Goal: Task Accomplishment & Management: Use online tool/utility

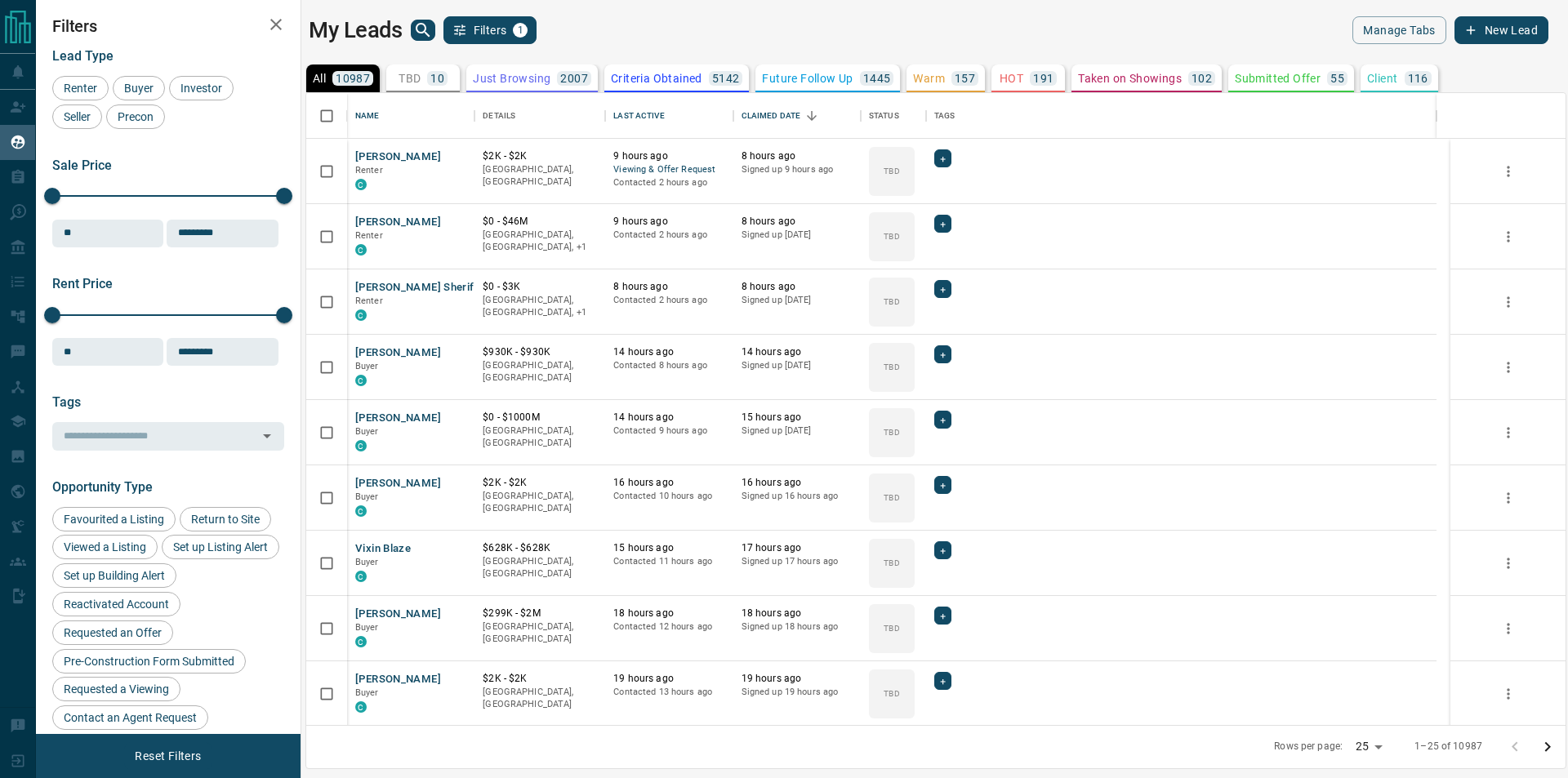
scroll to position [618, 1245]
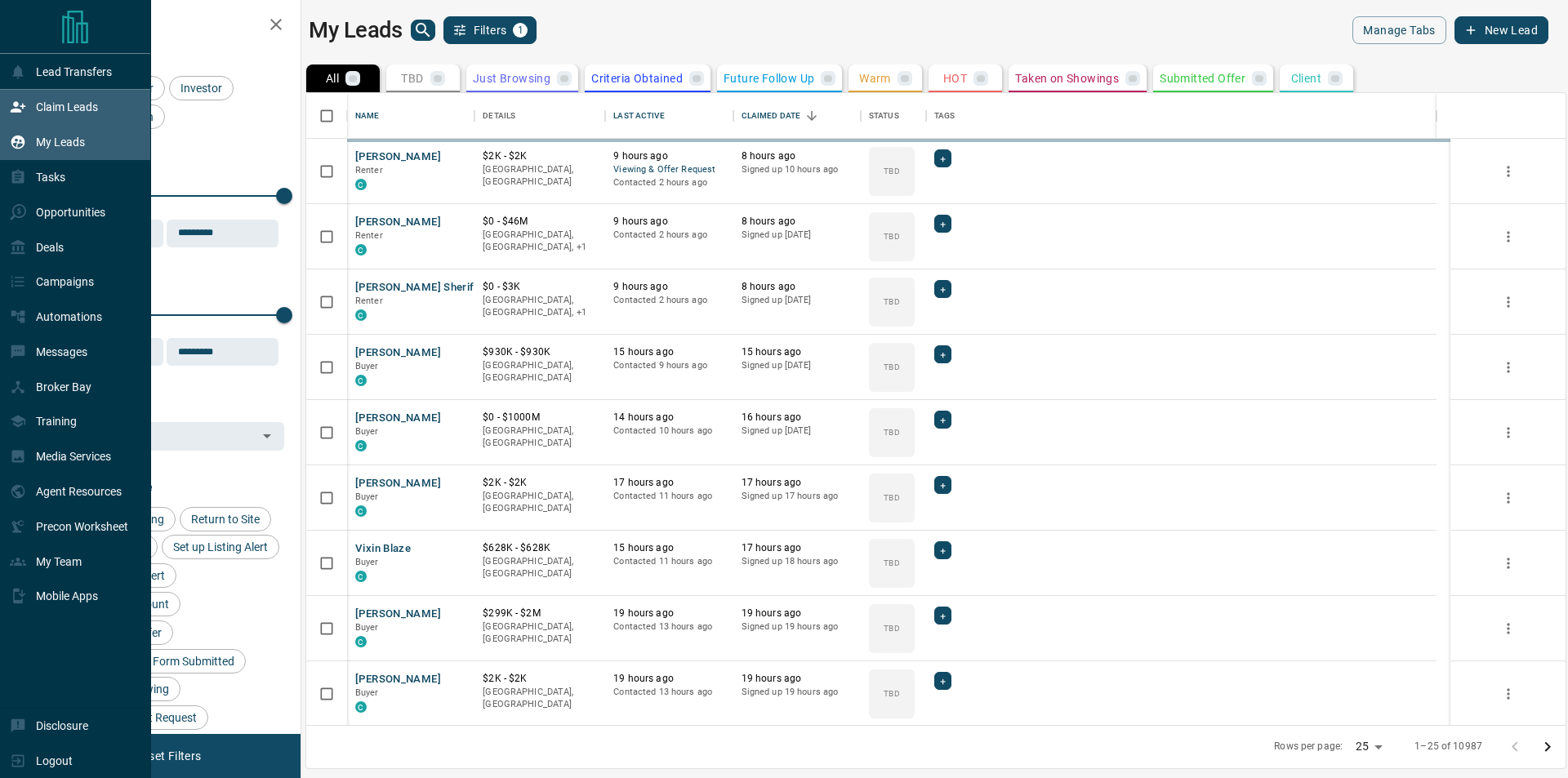
click at [17, 107] on icon at bounding box center [18, 108] width 15 height 11
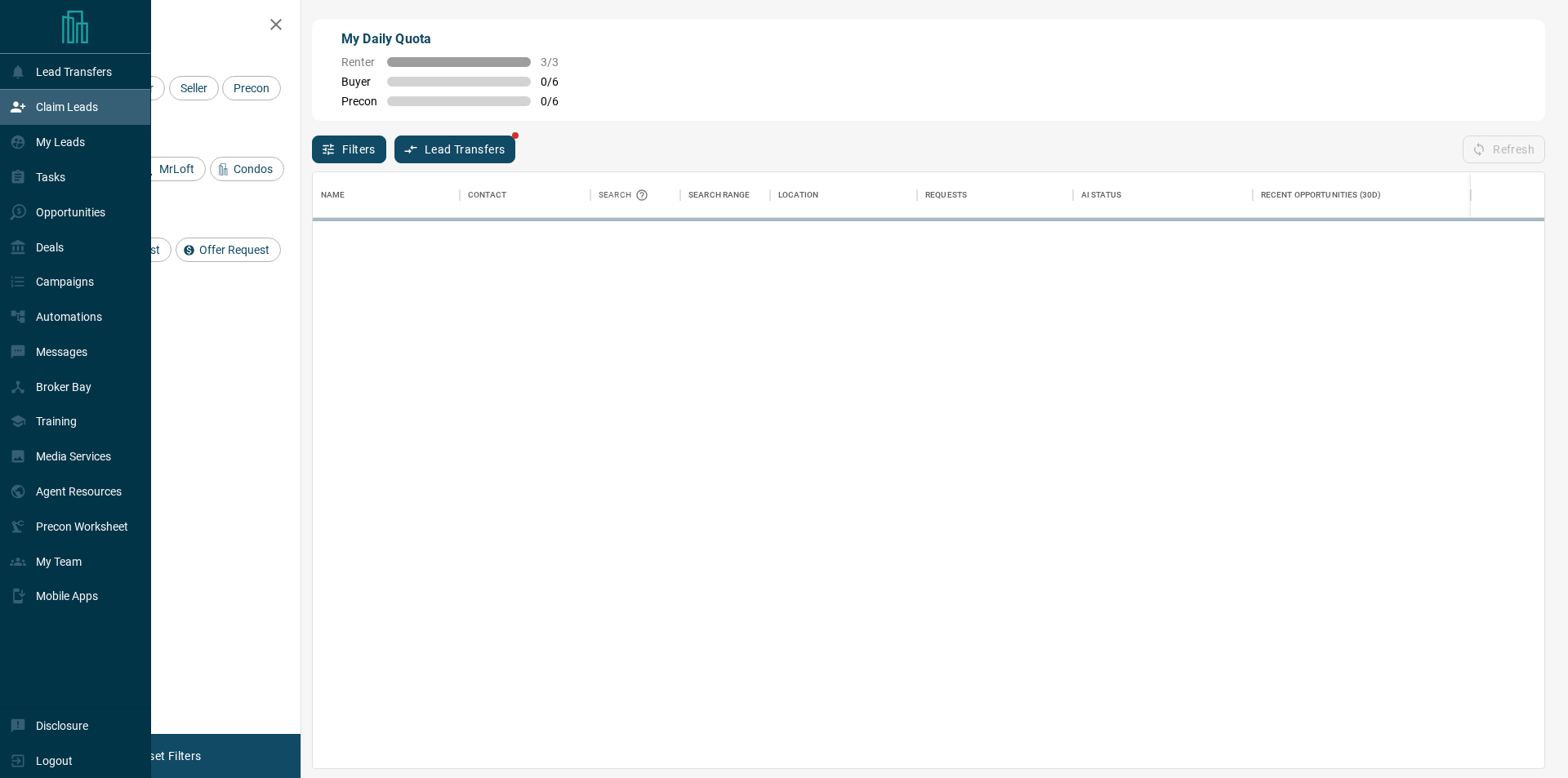
scroll to position [583, 1218]
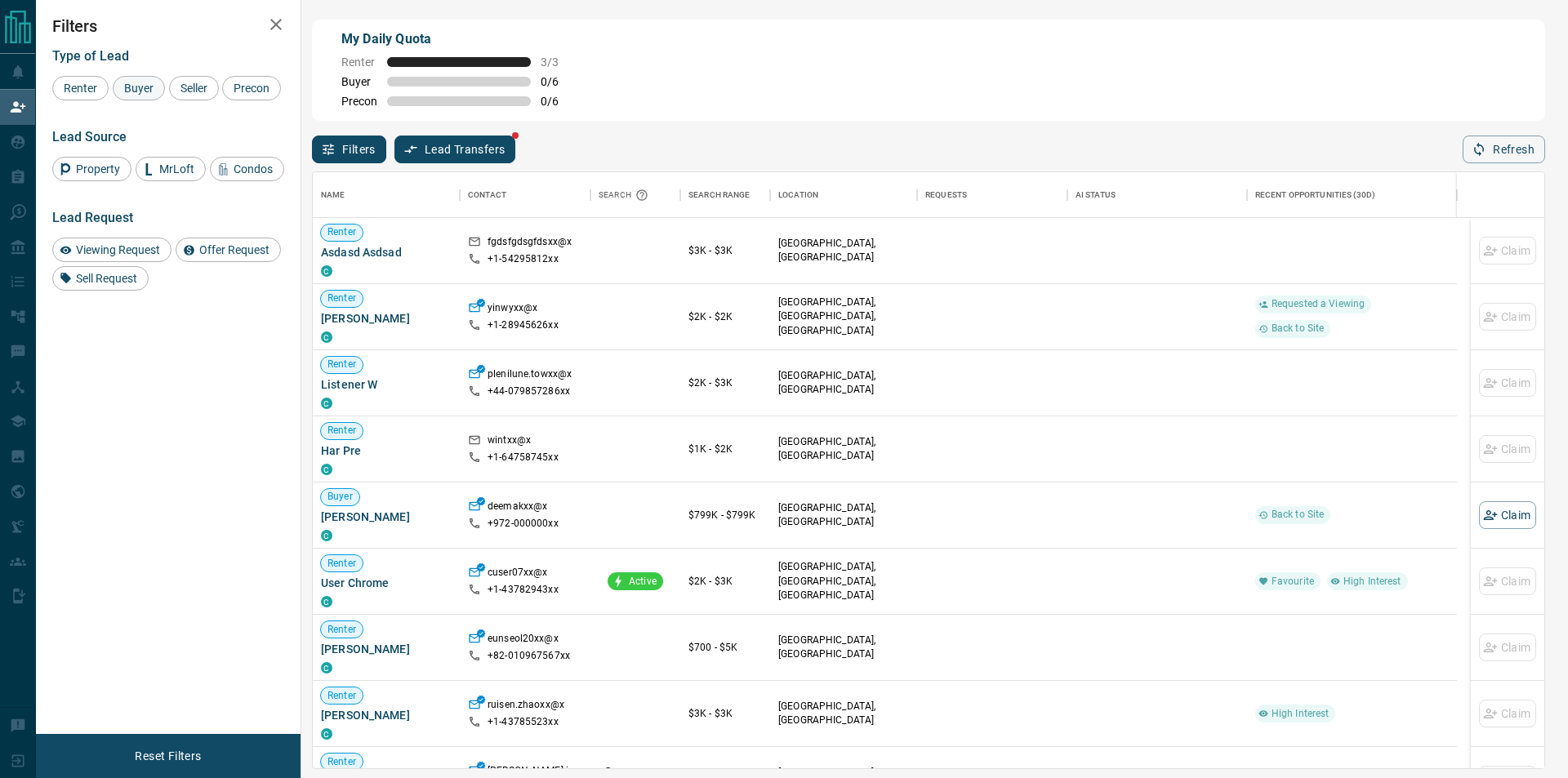
click at [134, 91] on span "Buyer" at bounding box center [138, 88] width 41 height 13
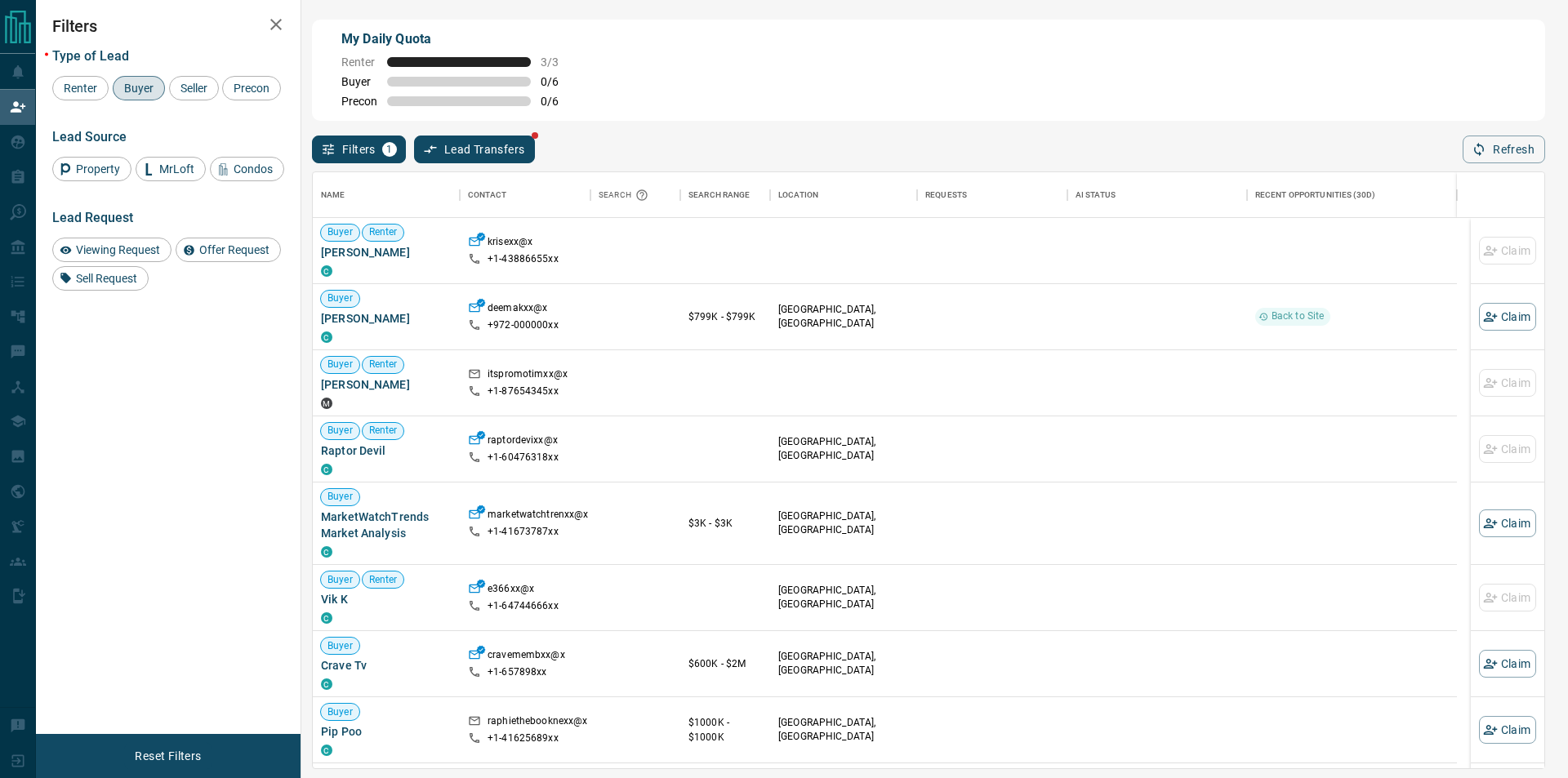
click at [137, 92] on span "Buyer" at bounding box center [138, 88] width 41 height 13
click at [1471, 156] on button "Refresh" at bounding box center [1504, 150] width 82 height 28
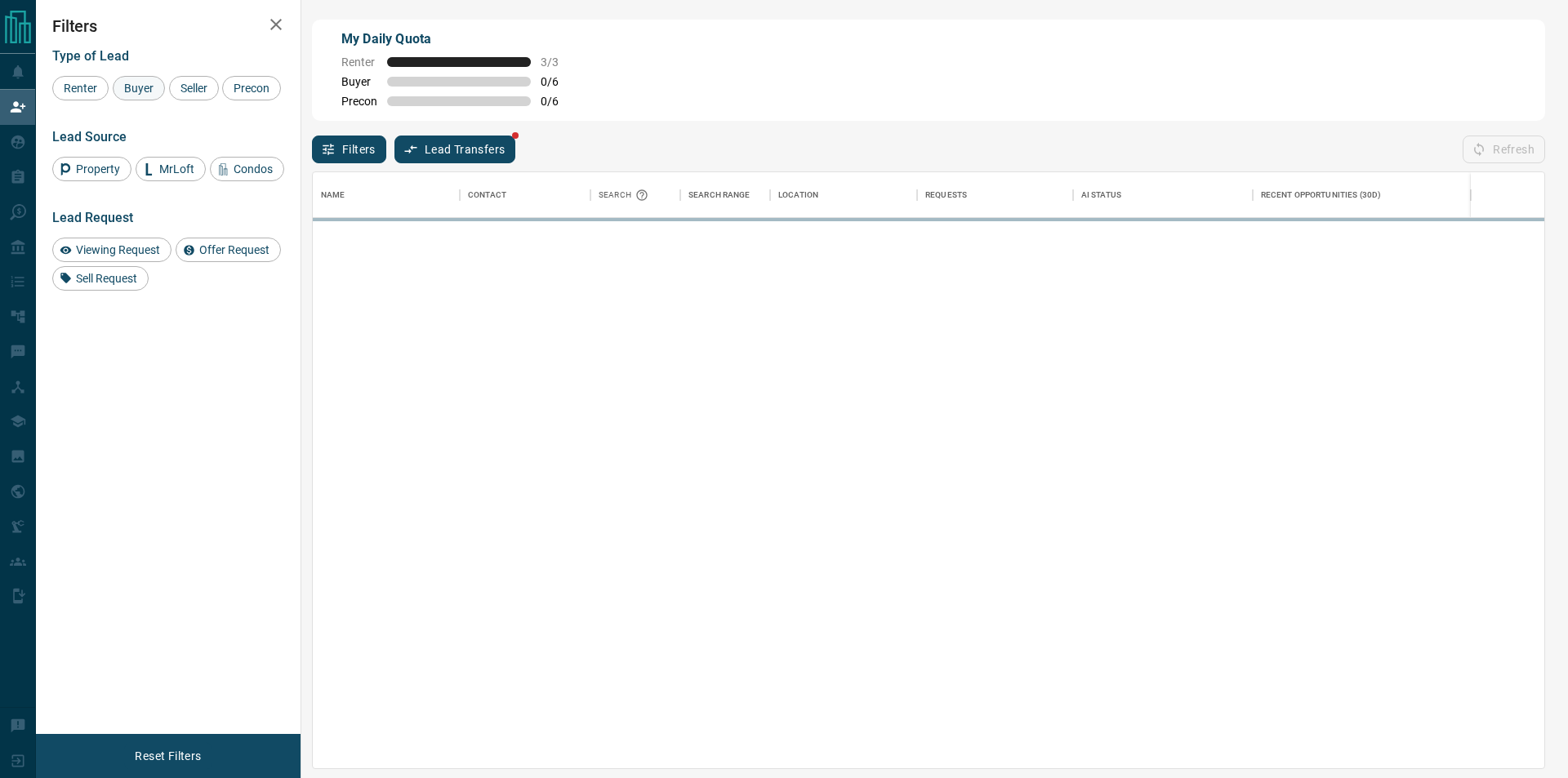
click at [122, 85] on span "Buyer" at bounding box center [138, 88] width 41 height 13
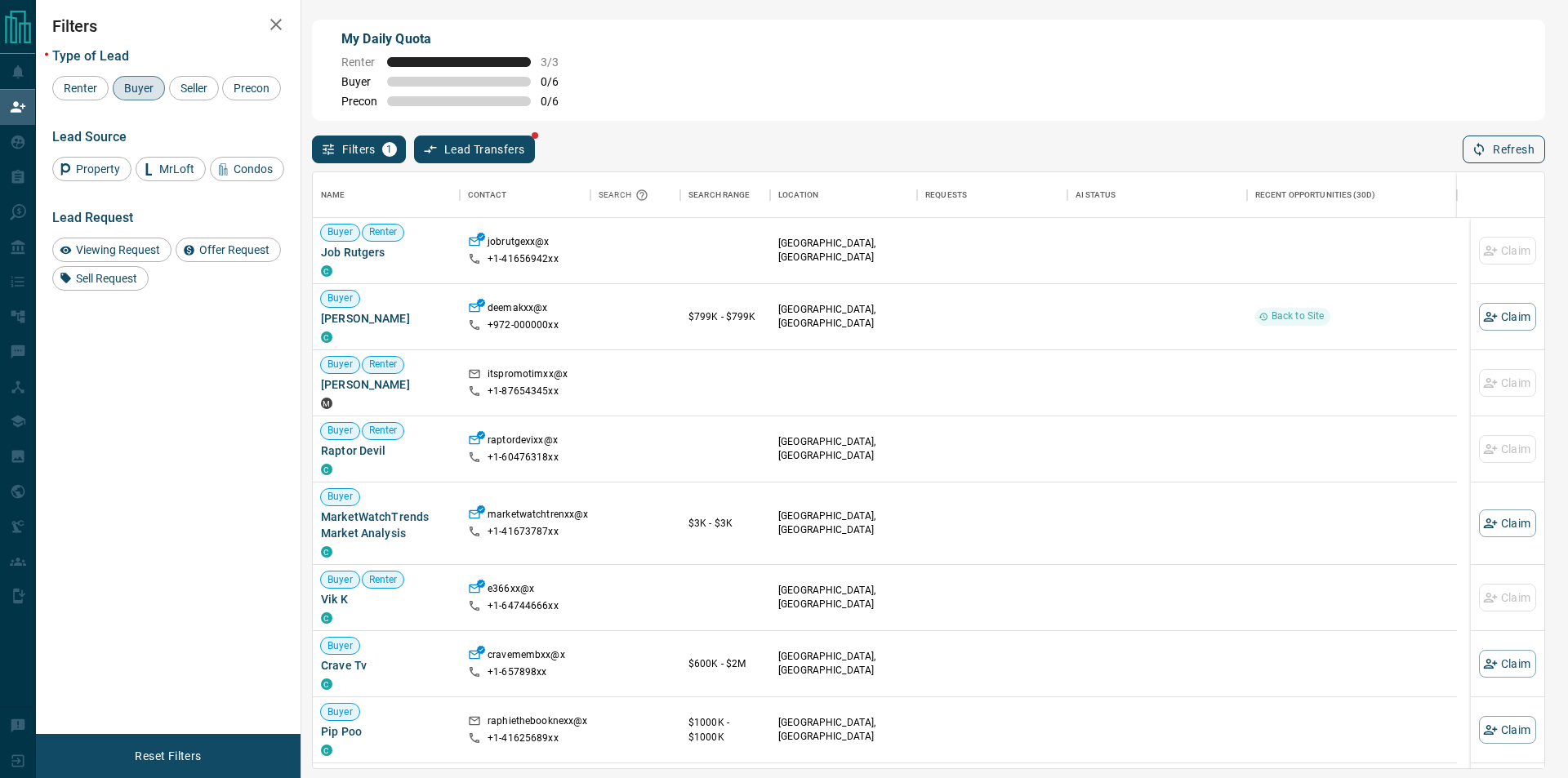
click at [1511, 164] on button "Refresh" at bounding box center [1504, 150] width 82 height 28
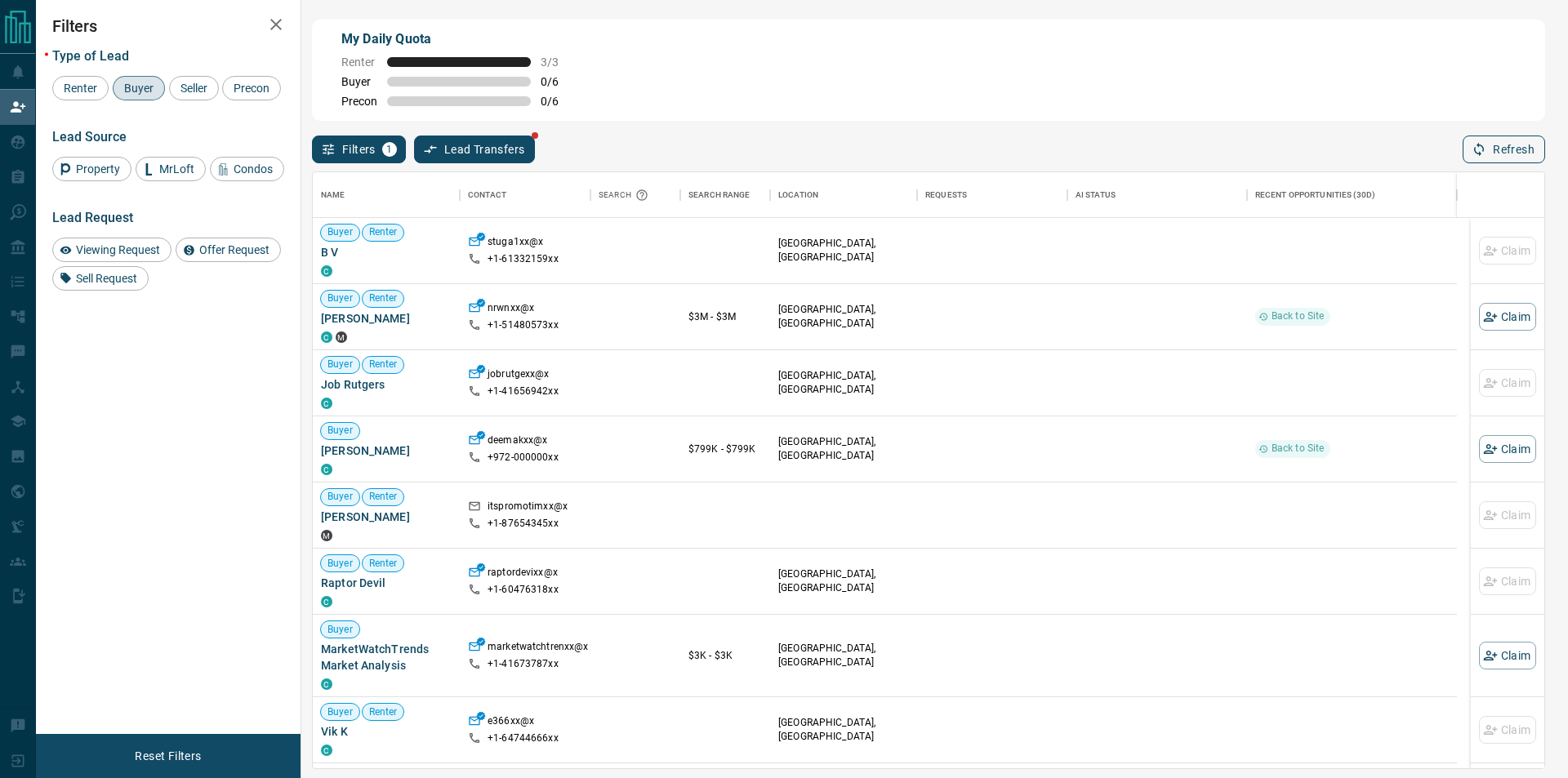
click at [1505, 146] on button "Refresh" at bounding box center [1504, 150] width 82 height 28
click at [1494, 256] on button "Claim" at bounding box center [1507, 250] width 57 height 28
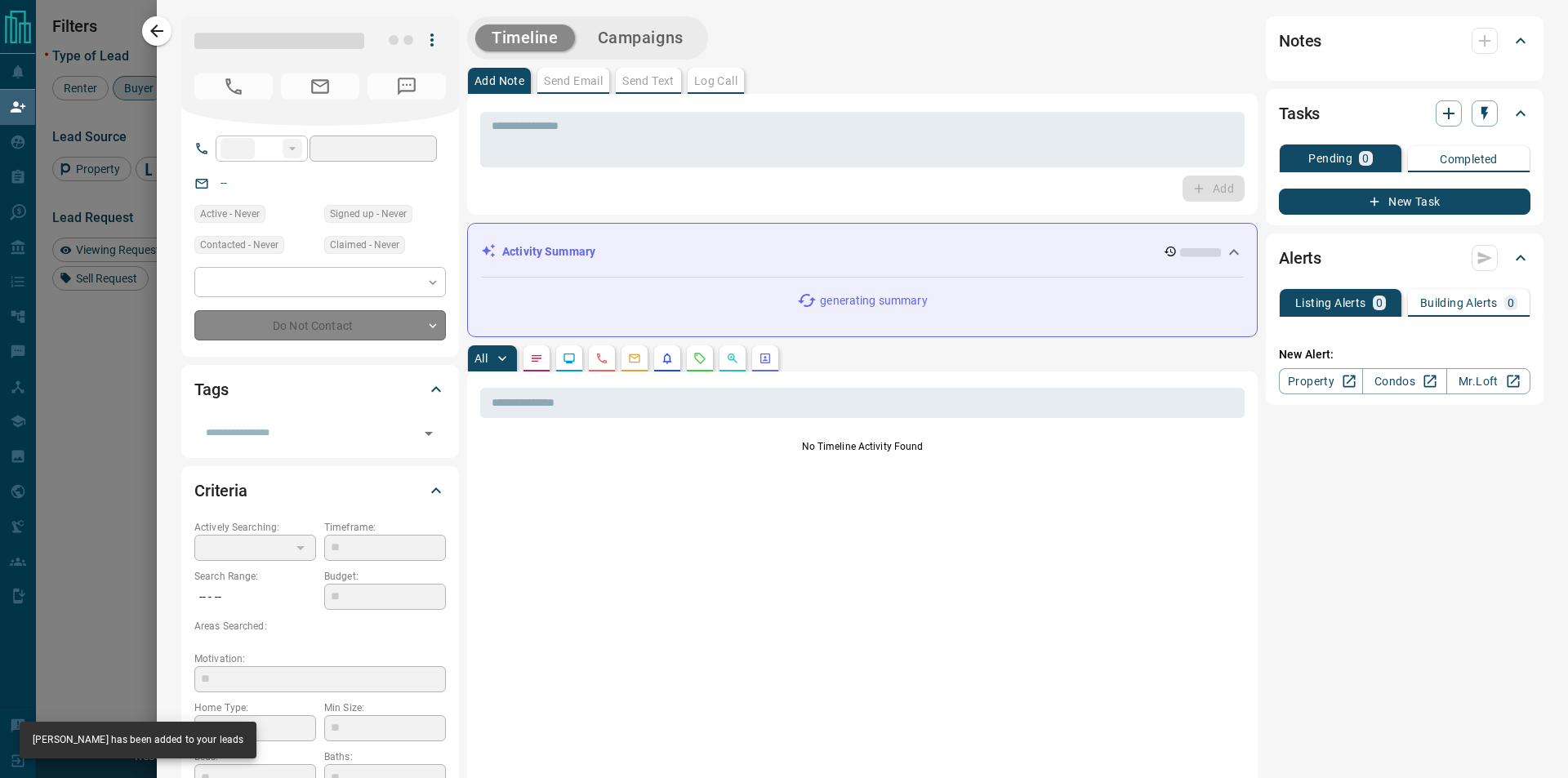
type input "**"
type input "**********"
type input "**"
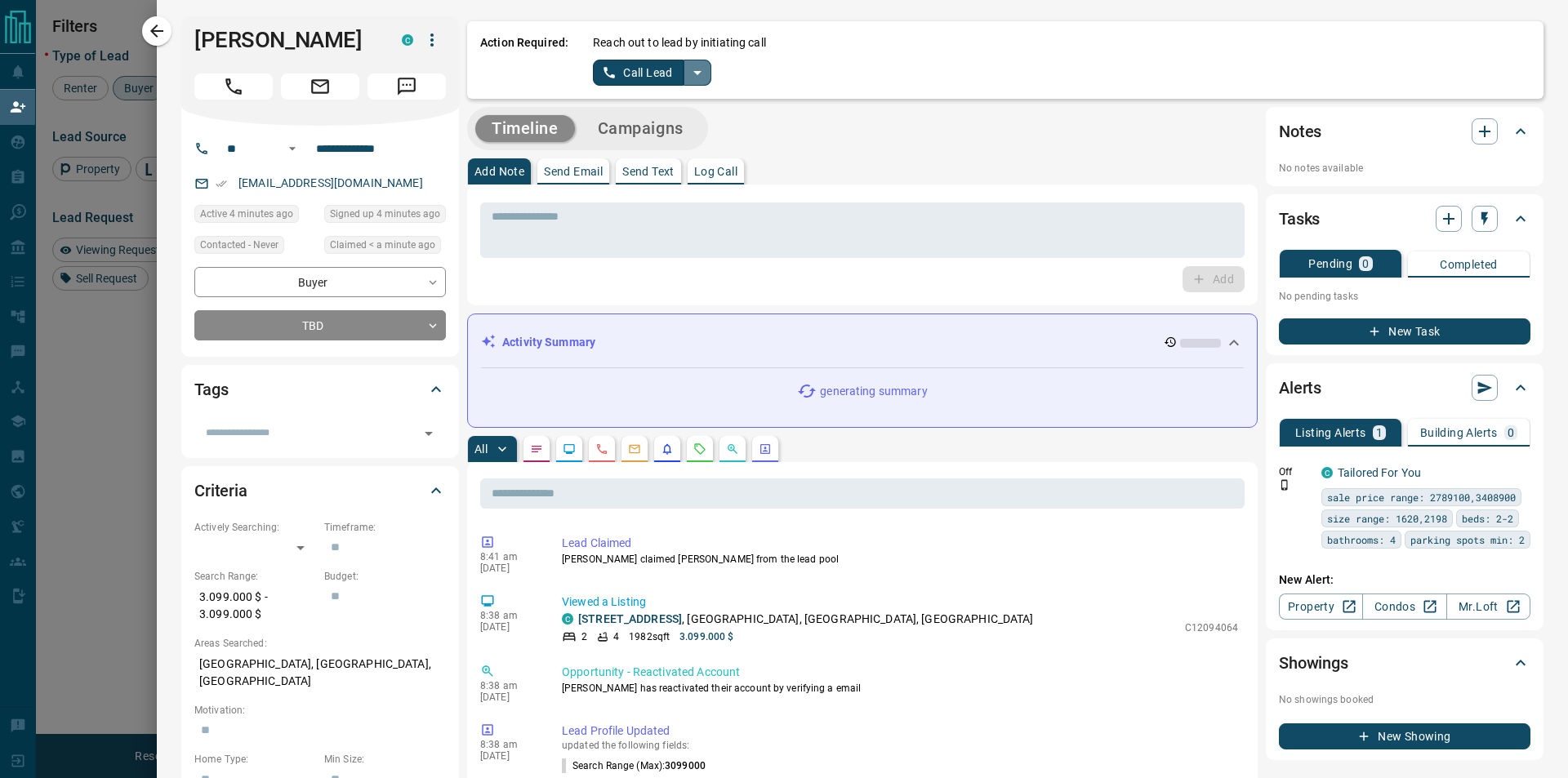
click at [697, 74] on icon "split button" at bounding box center [697, 73] width 8 height 4
click at [650, 123] on li "Log Manual Call" at bounding box center [650, 129] width 100 height 25
click at [630, 67] on button "Log Manual Call" at bounding box center [646, 73] width 108 height 26
click at [596, 72] on button "Yes" at bounding box center [608, 72] width 32 height 25
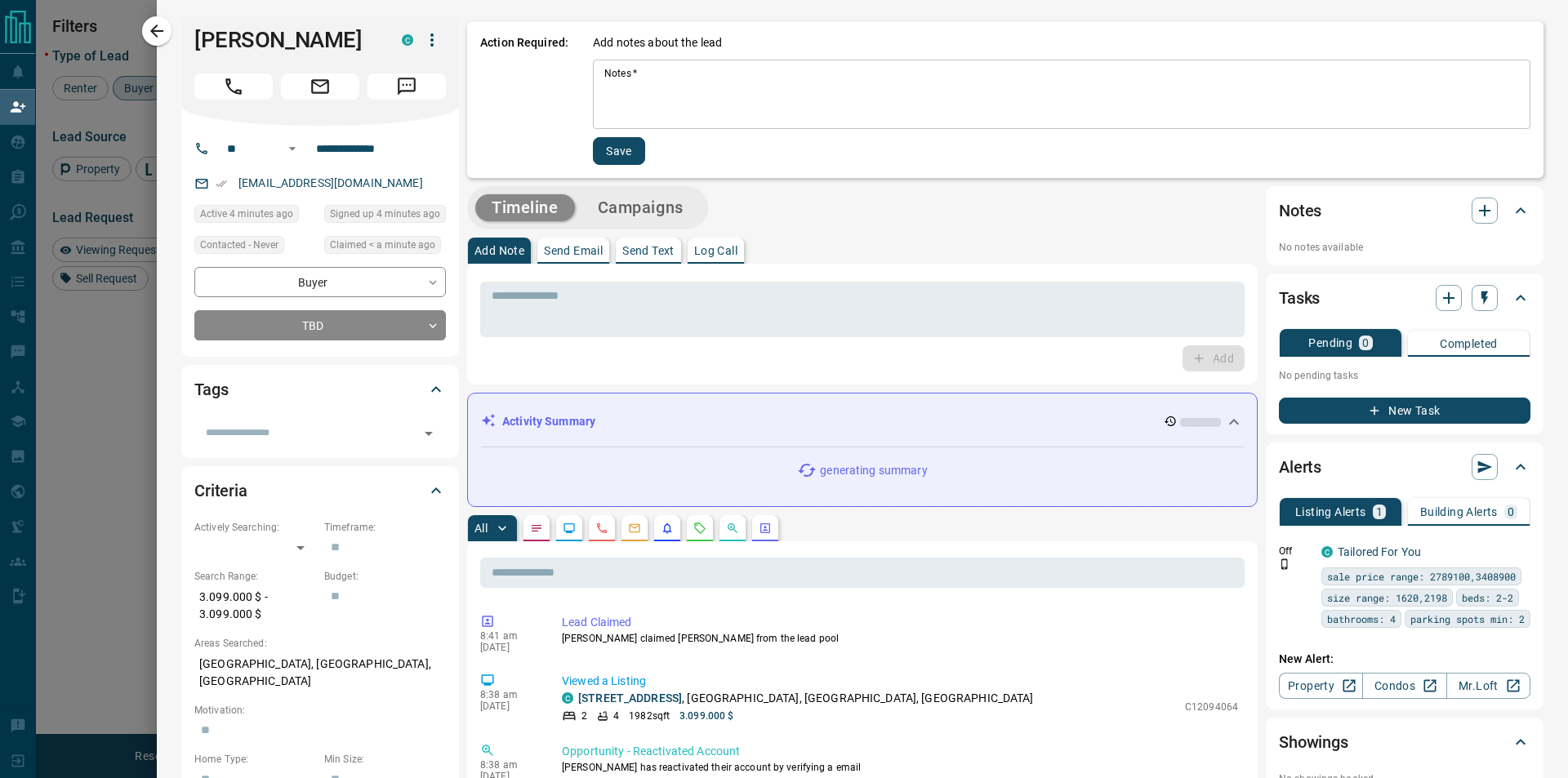
click at [609, 88] on textarea "Notes   *" at bounding box center [1061, 94] width 915 height 55
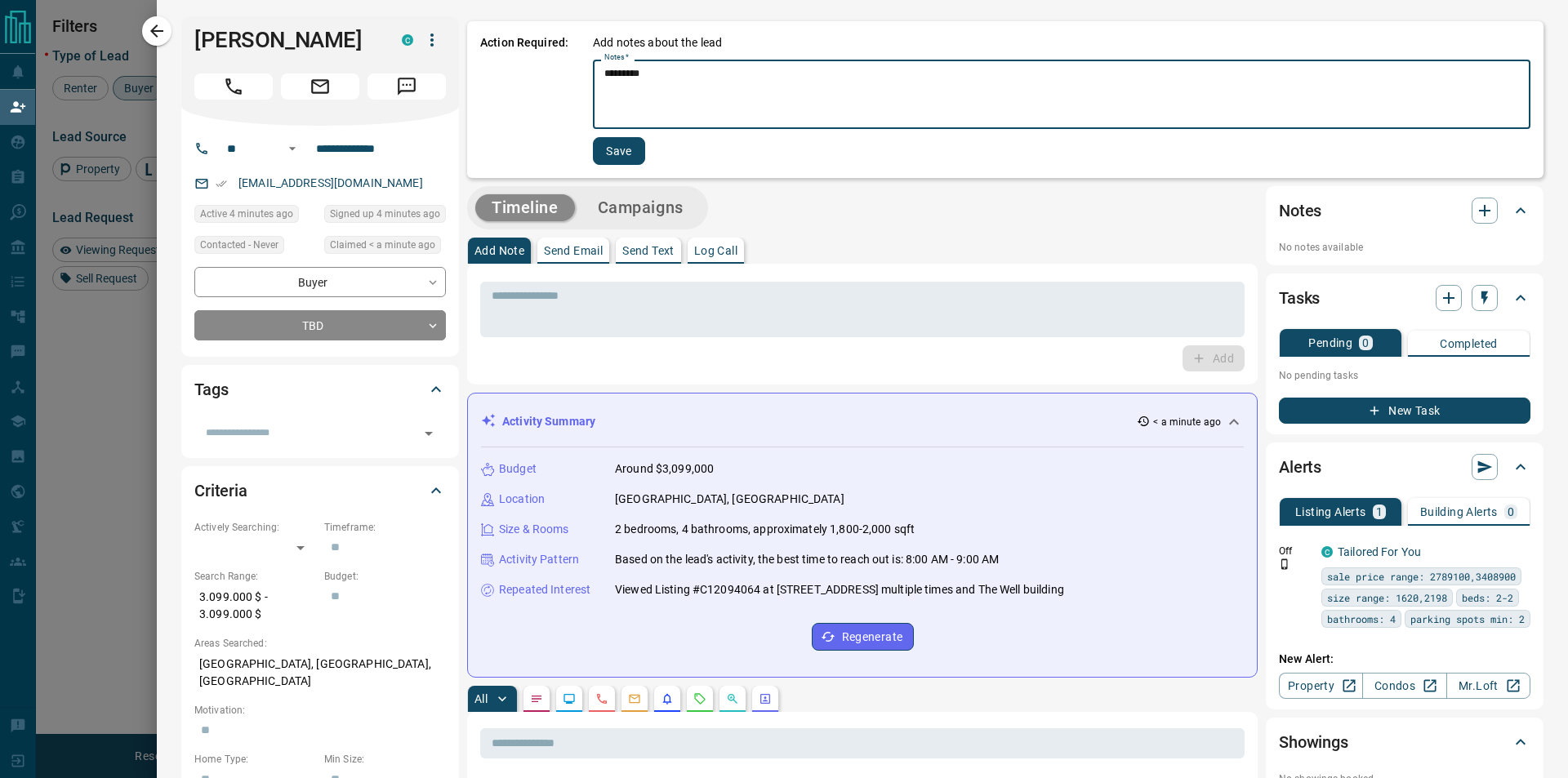
type textarea "*********"
click at [635, 143] on button "Save" at bounding box center [619, 151] width 53 height 28
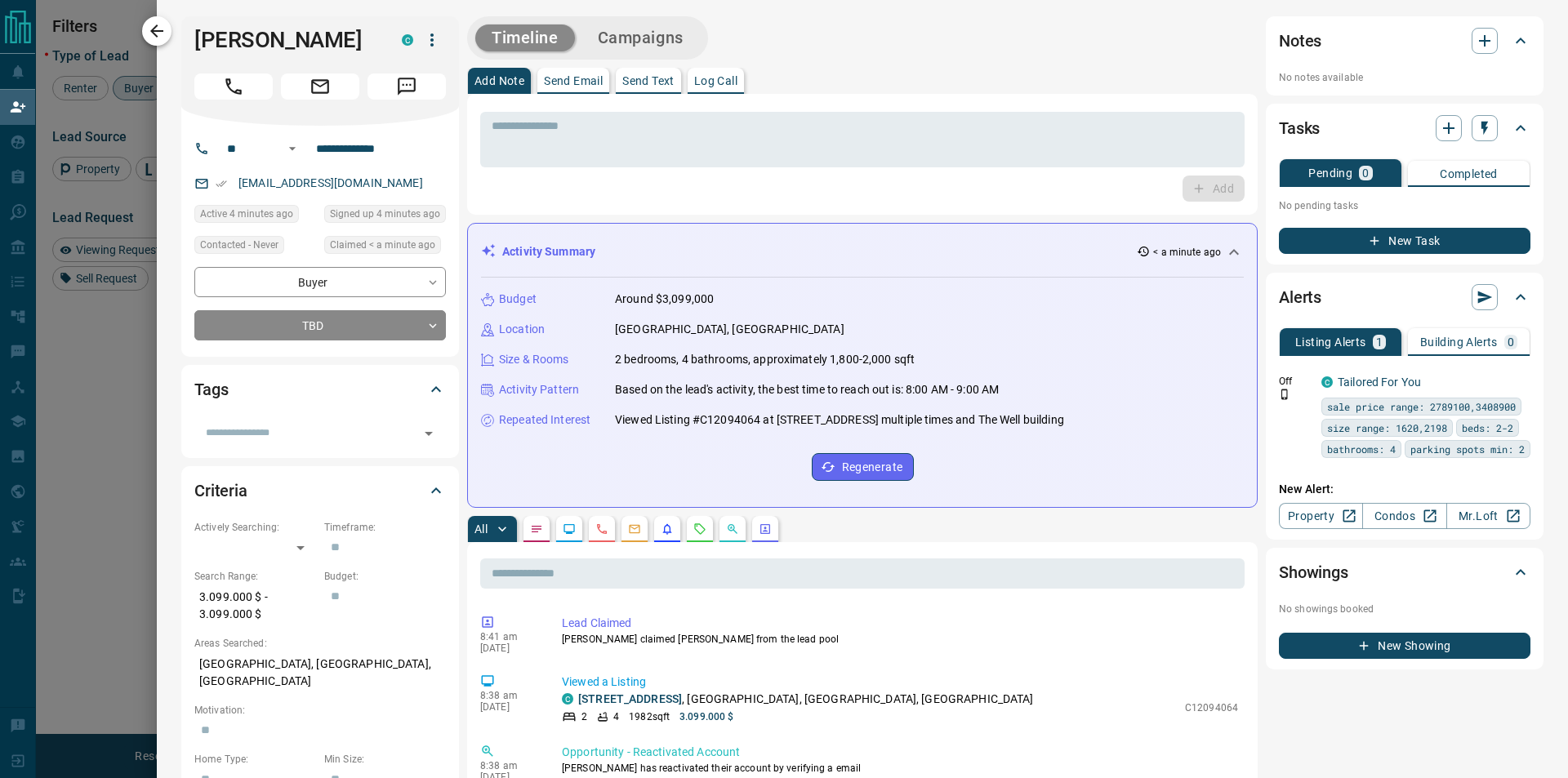
click at [147, 34] on icon "button" at bounding box center [157, 31] width 19 height 19
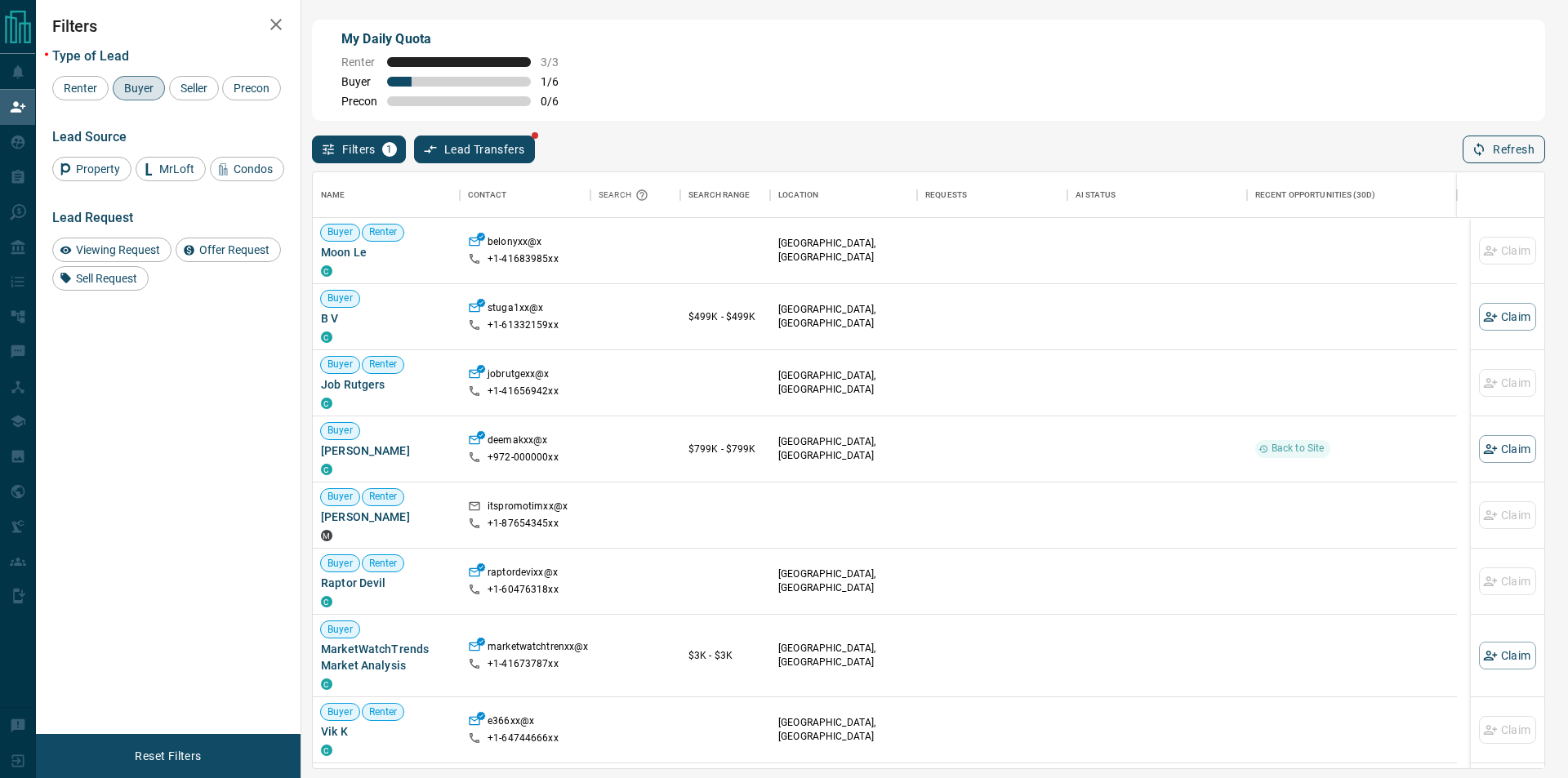
click at [1490, 146] on button "Refresh" at bounding box center [1504, 150] width 82 height 28
click at [1417, 257] on div at bounding box center [1352, 250] width 193 height 66
click at [1502, 147] on button "Refresh" at bounding box center [1504, 150] width 82 height 28
click at [1480, 163] on button "Refresh" at bounding box center [1504, 150] width 82 height 28
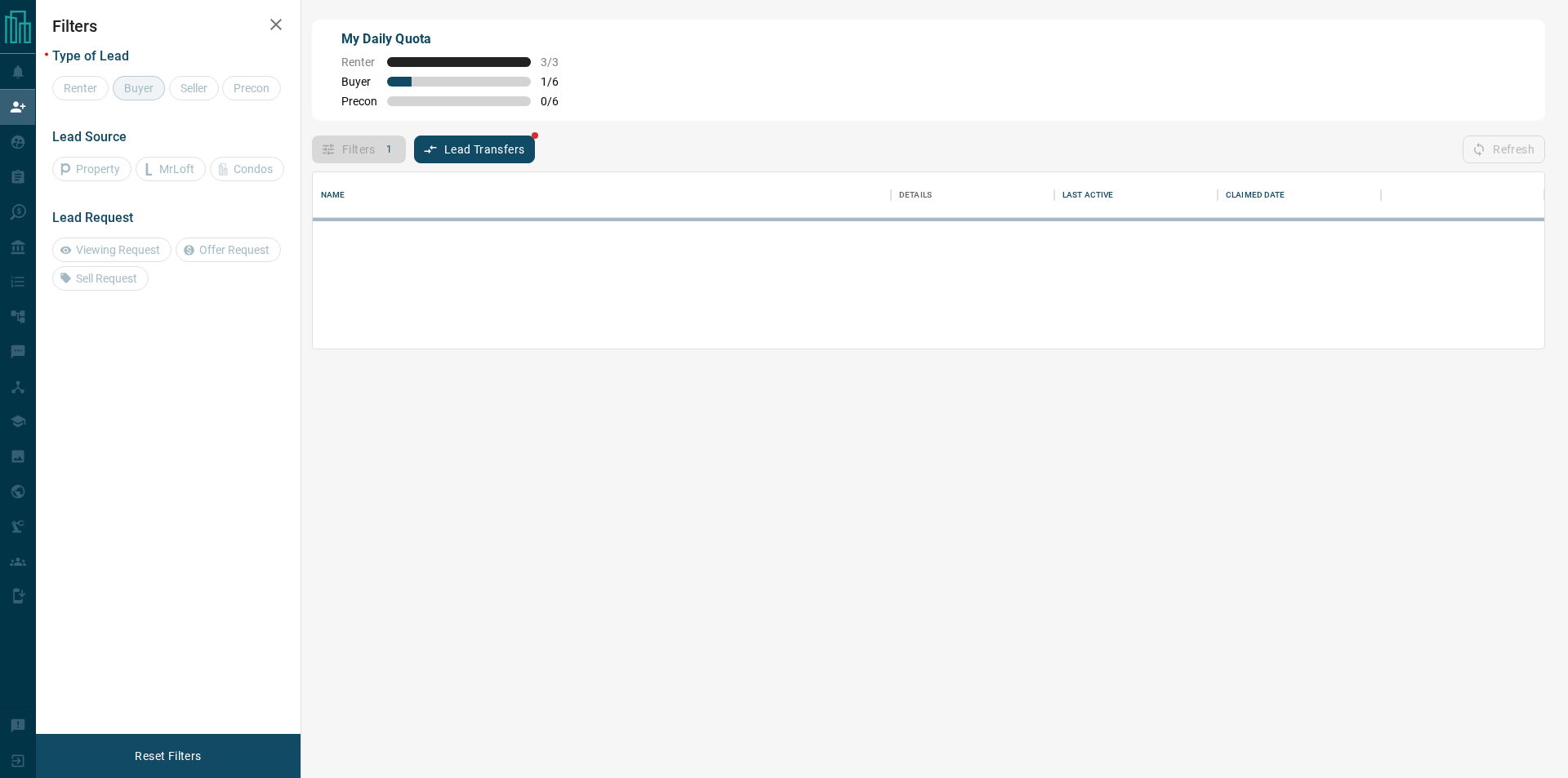
scroll to position [163, 1218]
click at [1495, 144] on div "Refresh" at bounding box center [1504, 150] width 82 height 28
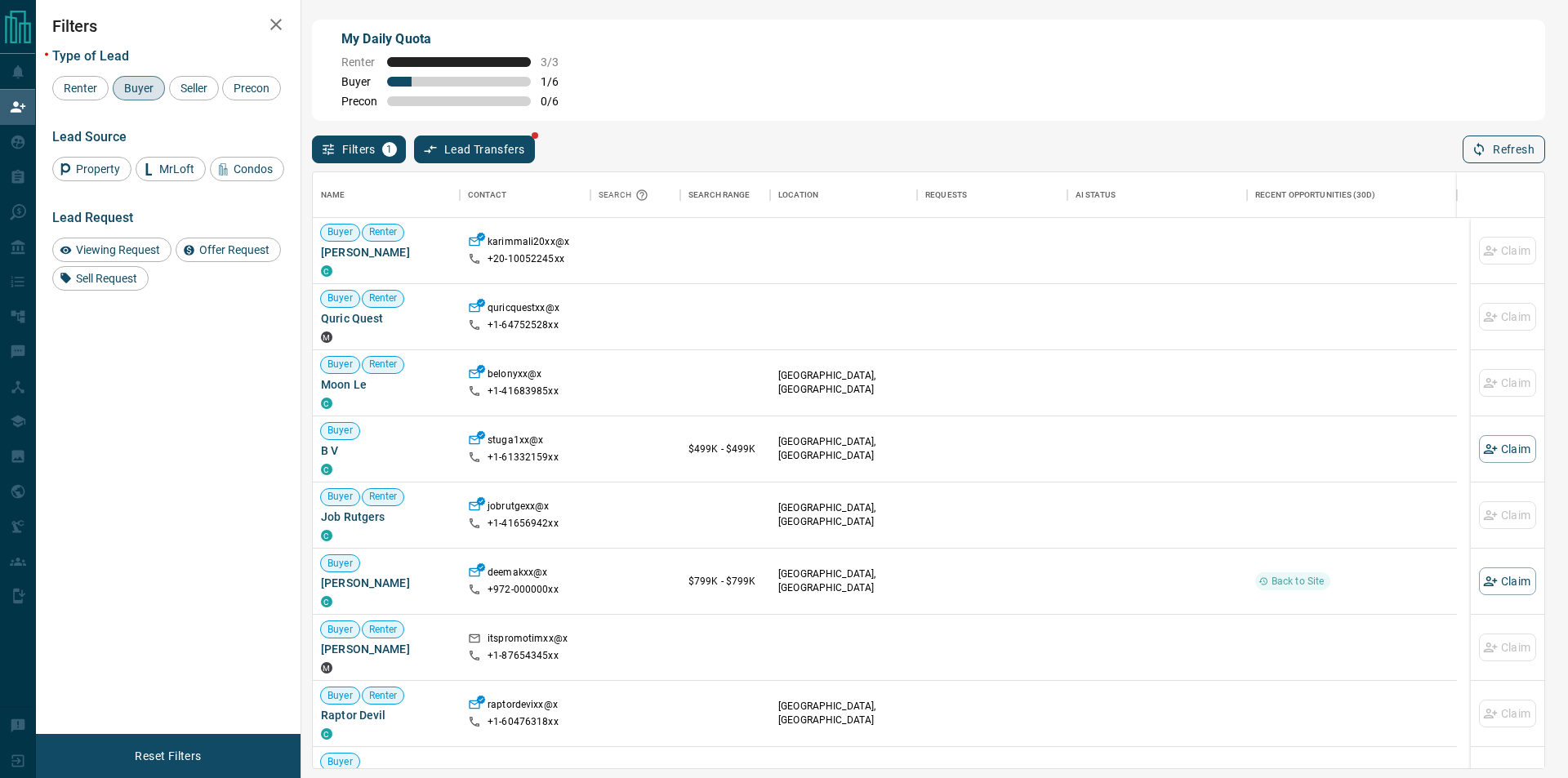
scroll to position [583, 1218]
click at [1508, 150] on button "Refresh" at bounding box center [1504, 150] width 82 height 28
click at [1475, 152] on icon "button" at bounding box center [1479, 150] width 10 height 14
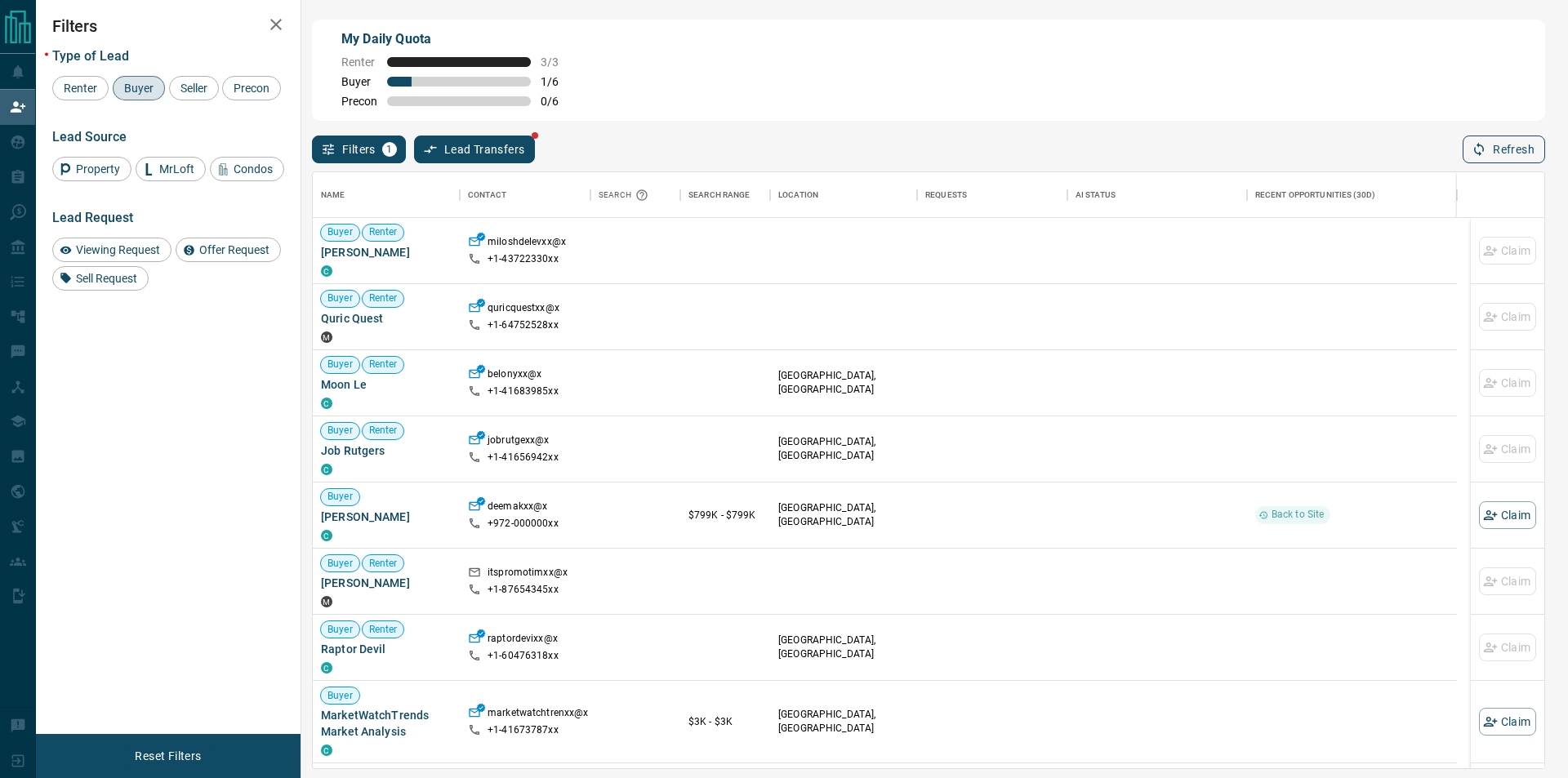
click at [1495, 144] on button "Refresh" at bounding box center [1504, 150] width 82 height 28
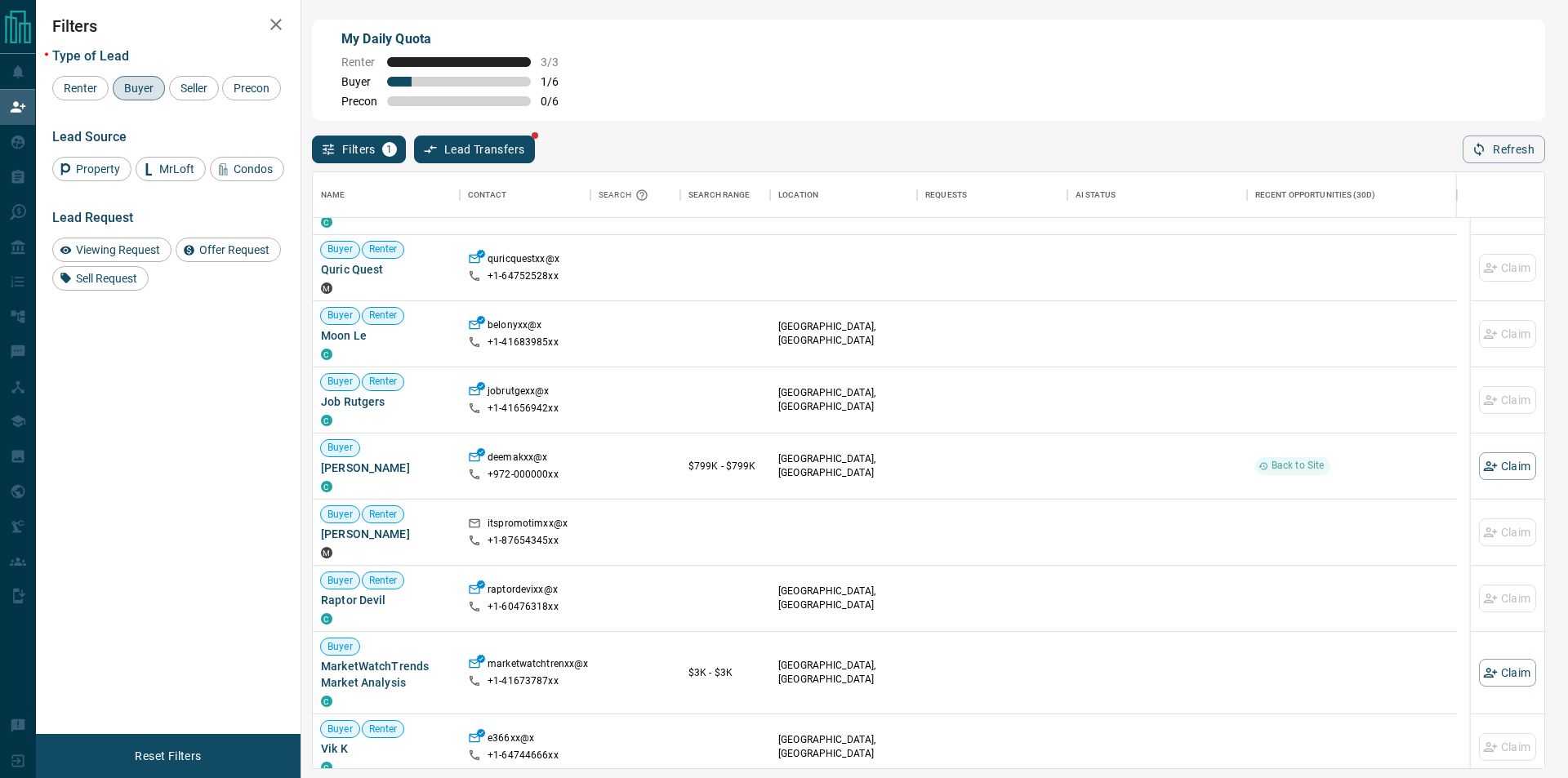
scroll to position [0, 0]
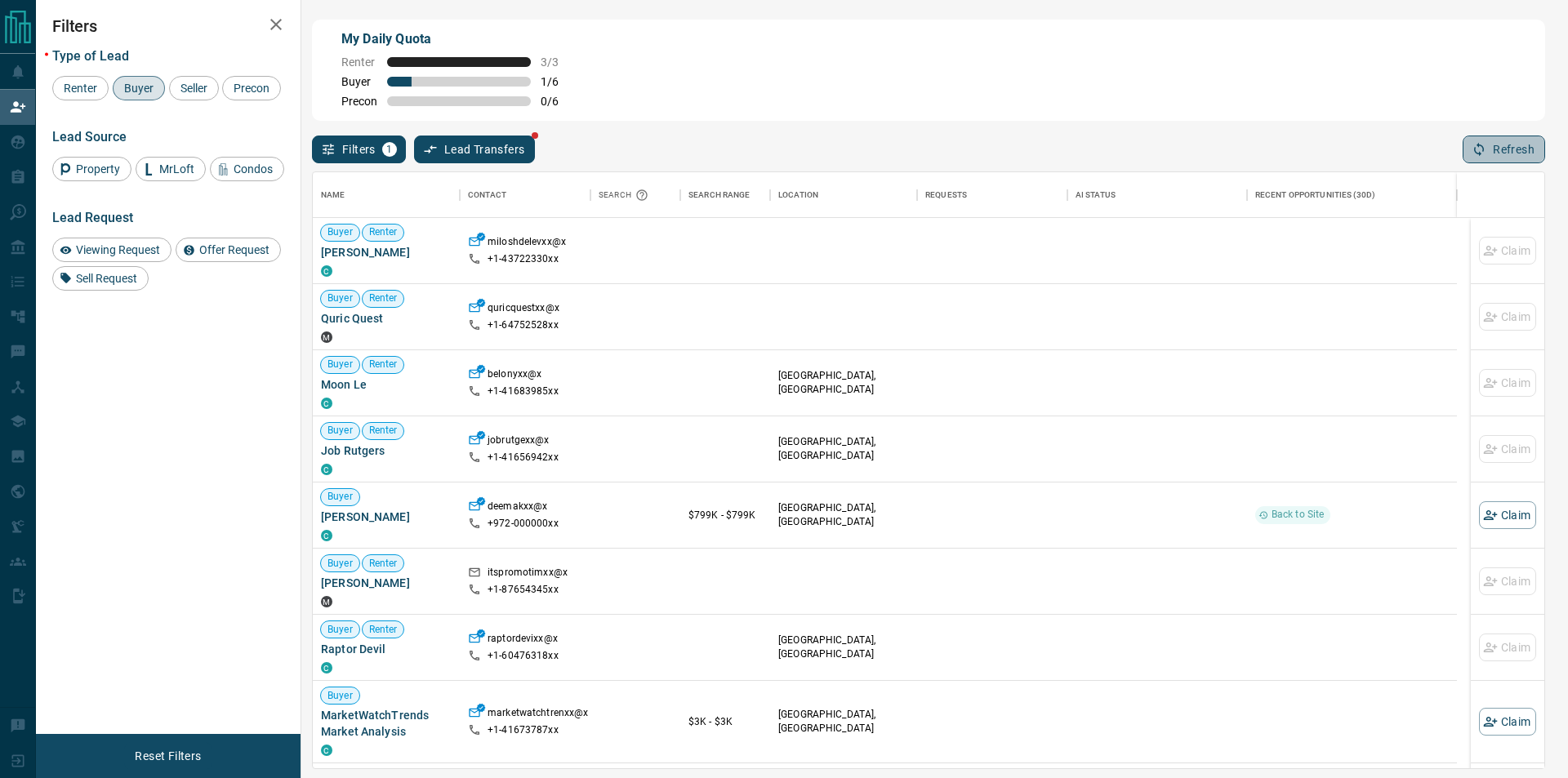
click at [1516, 160] on button "Refresh" at bounding box center [1504, 150] width 82 height 28
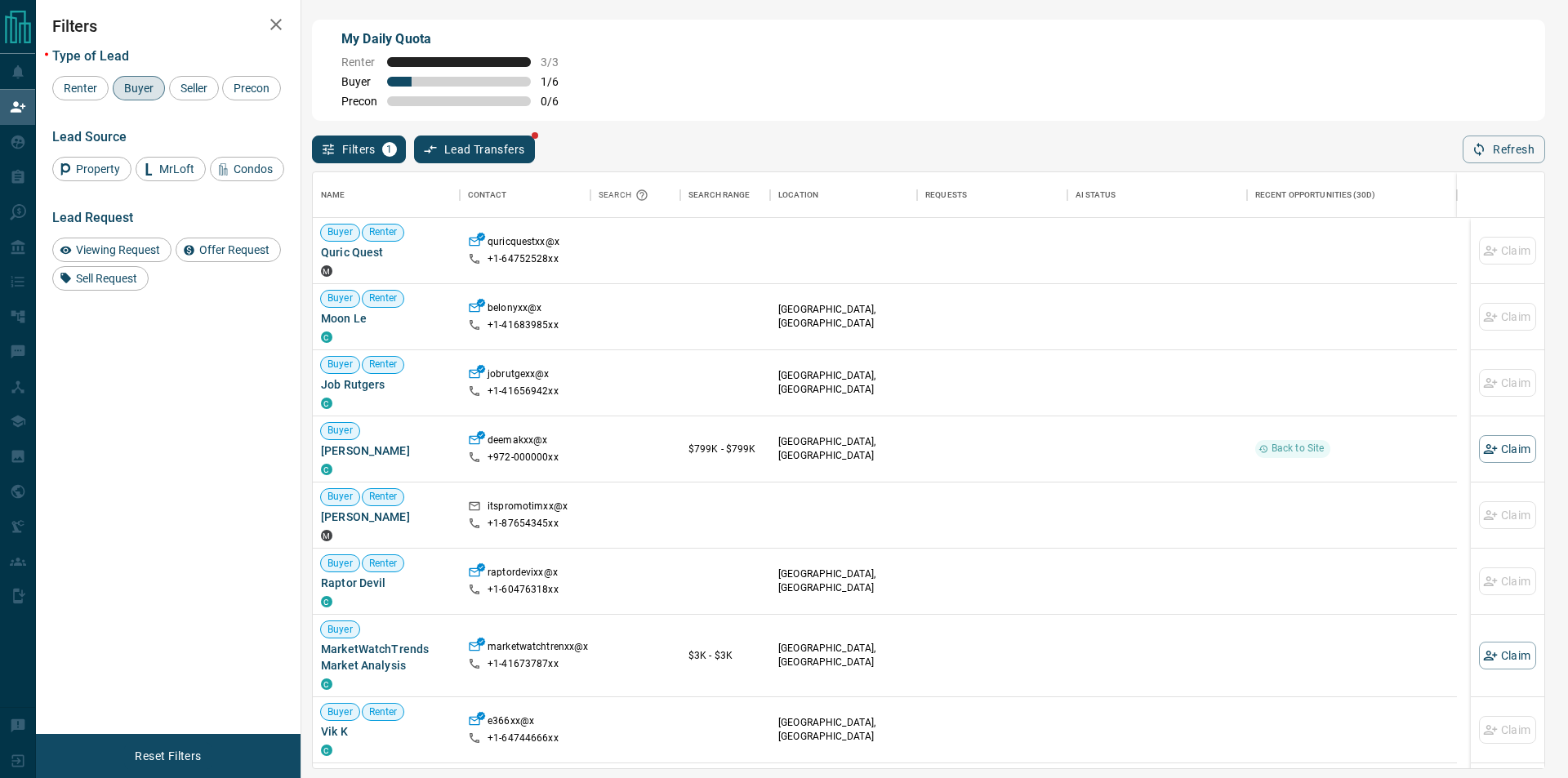
scroll to position [583, 1218]
click at [1538, 157] on button "Refresh" at bounding box center [1504, 150] width 82 height 28
